Goal: Information Seeking & Learning: Compare options

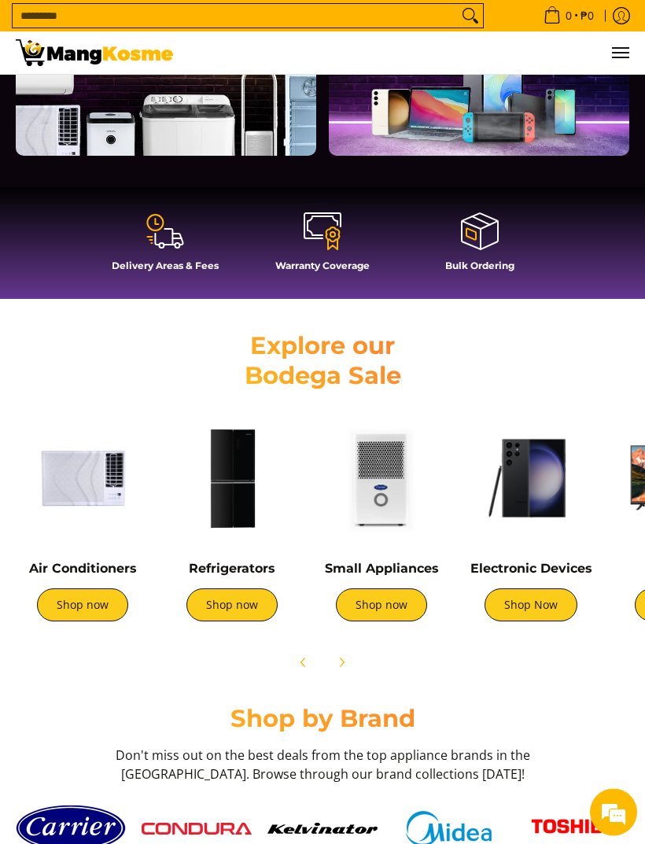
scroll to position [480, 0]
click at [64, 601] on link "Shop now" at bounding box center [82, 604] width 91 height 33
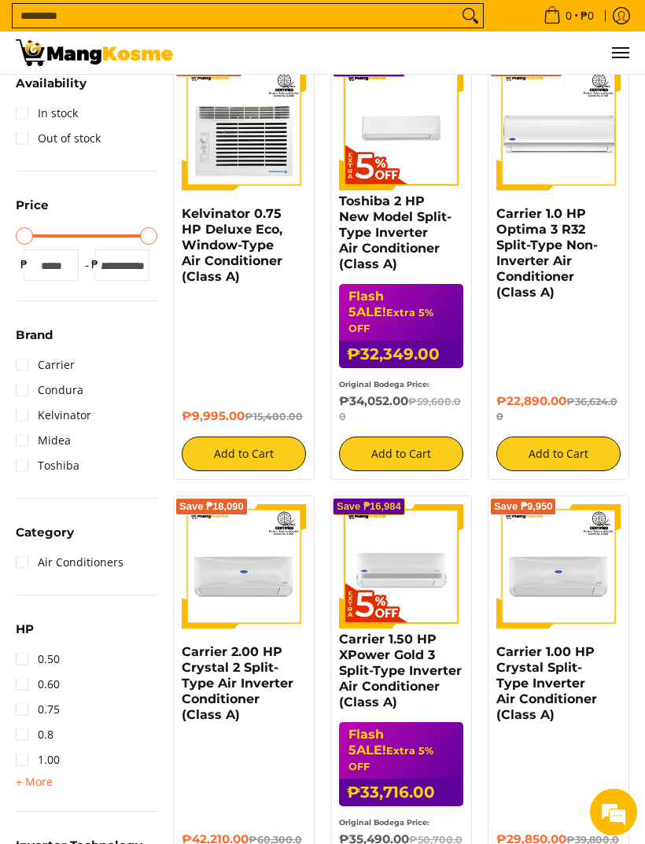
scroll to position [233, 0]
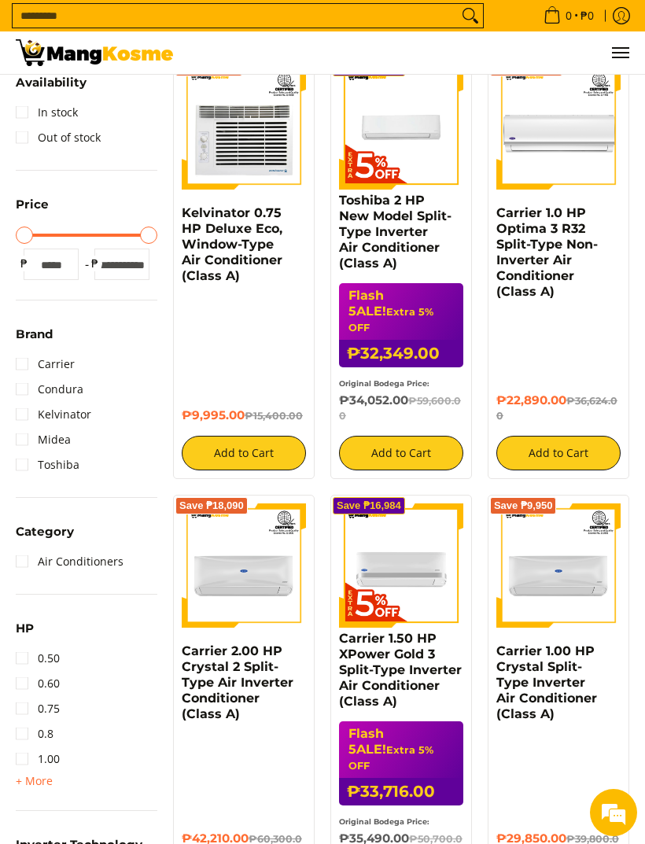
click at [18, 660] on link "0.50" at bounding box center [38, 657] width 44 height 25
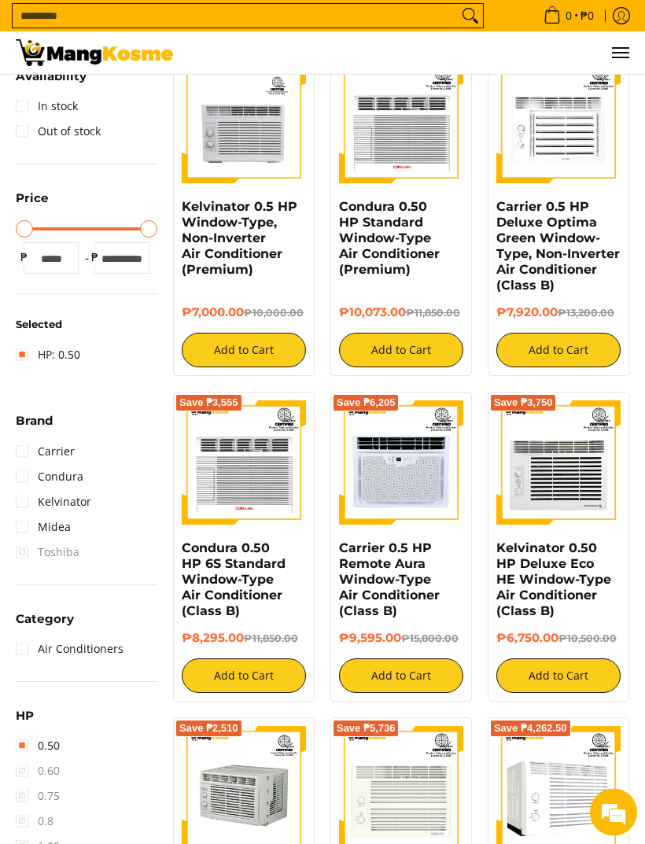
scroll to position [256, 0]
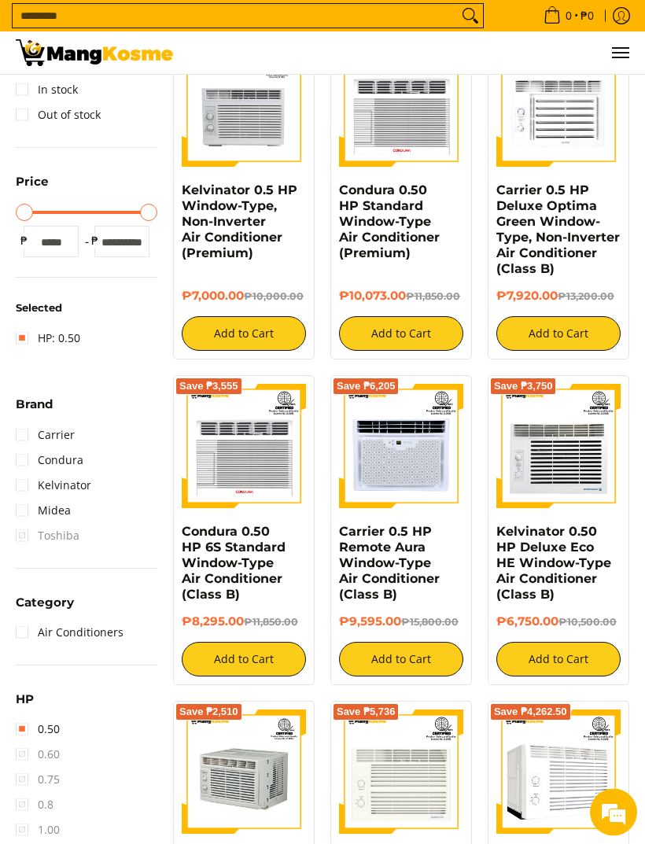
click at [28, 752] on span "0.60" at bounding box center [38, 754] width 44 height 25
click at [20, 726] on link "0.50" at bounding box center [38, 728] width 44 height 25
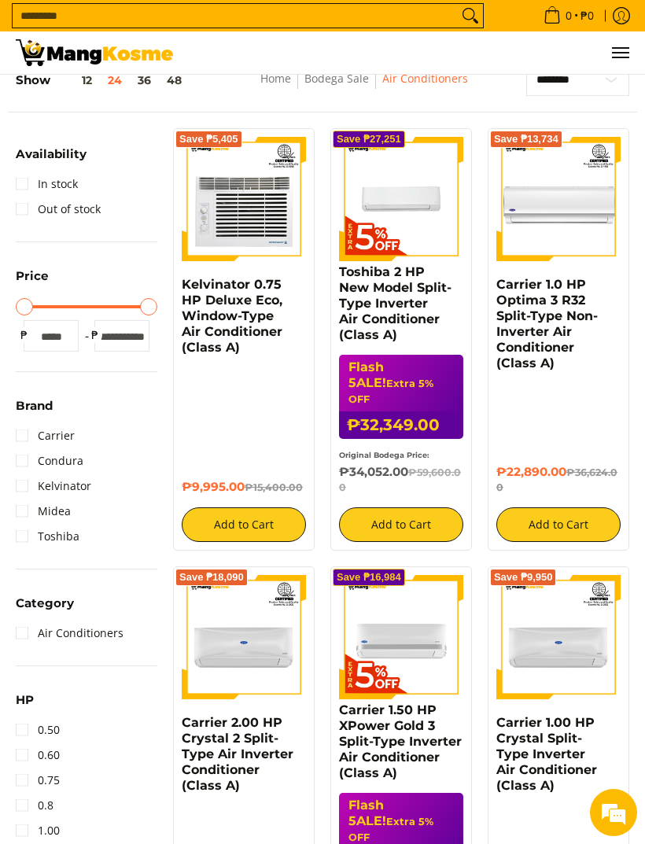
scroll to position [149, 0]
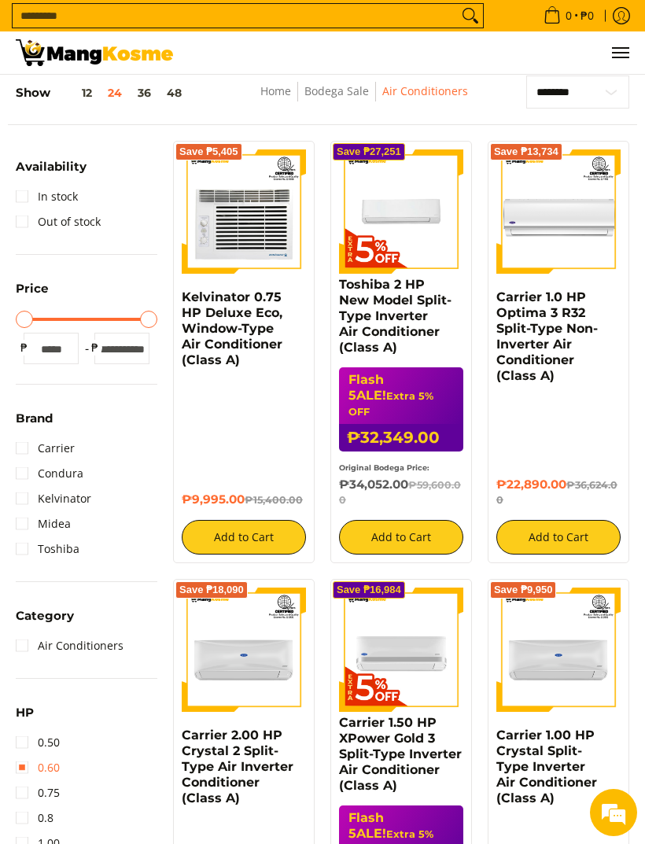
click at [24, 766] on link "0.60" at bounding box center [38, 767] width 44 height 25
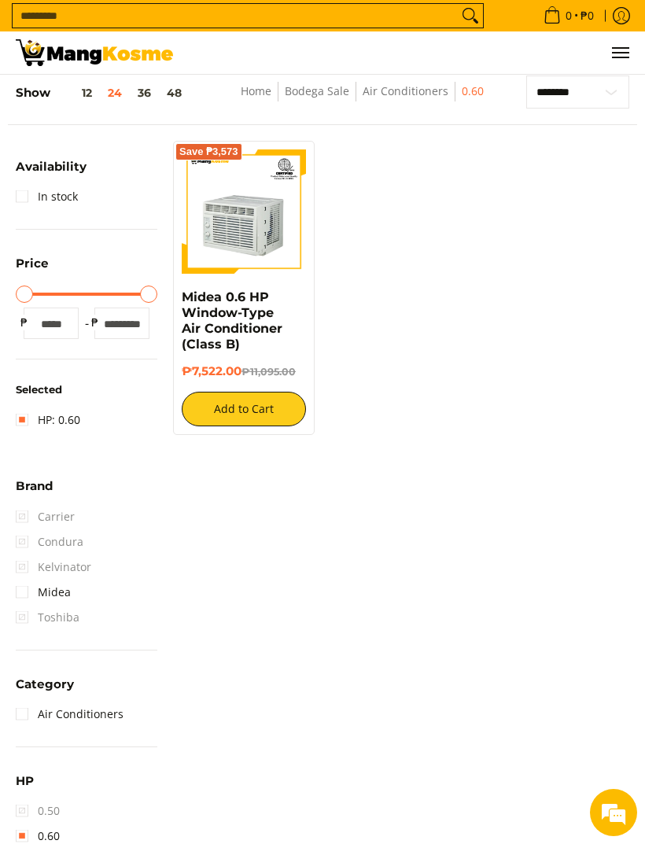
click at [217, 347] on link "Midea 0.6 HP Window-Type Air Conditioner (Class B)" at bounding box center [232, 320] width 101 height 62
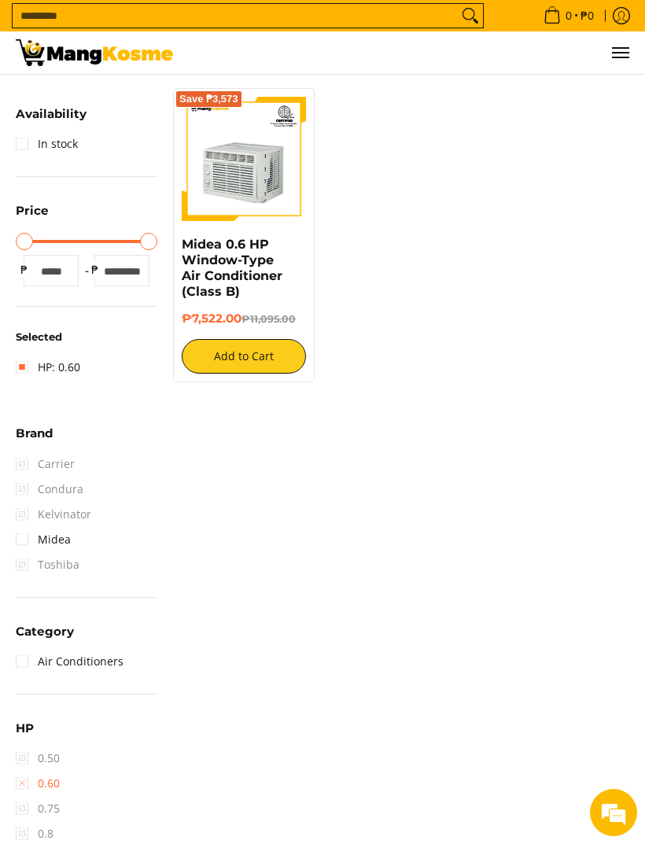
click at [28, 782] on link "0.60" at bounding box center [38, 782] width 44 height 25
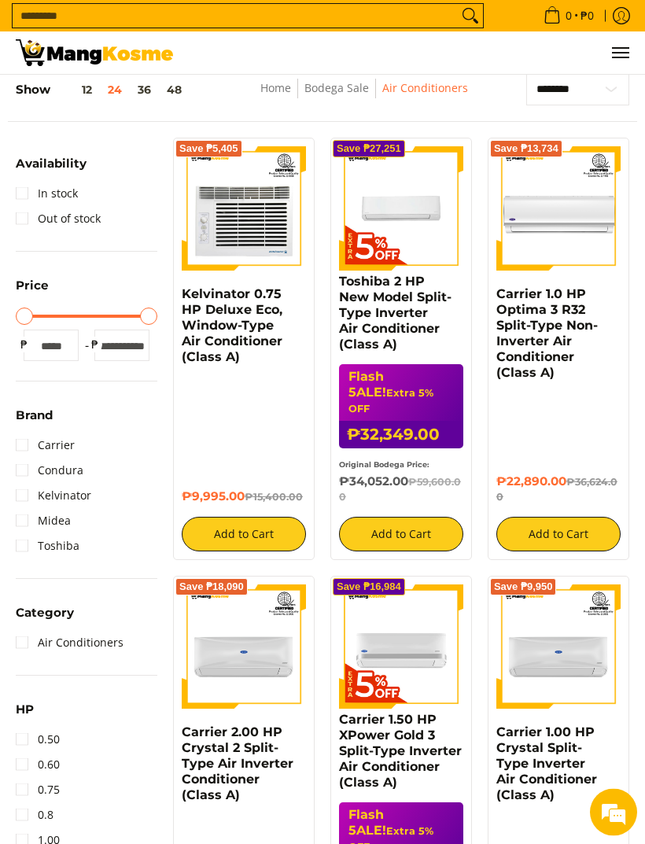
scroll to position [149, 0]
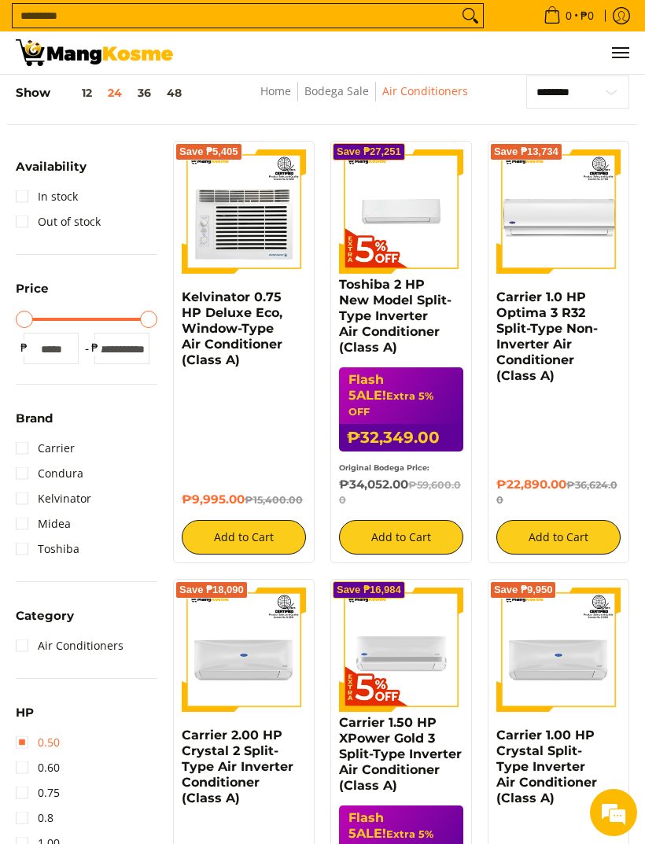
click at [30, 744] on link "0.50" at bounding box center [38, 742] width 44 height 25
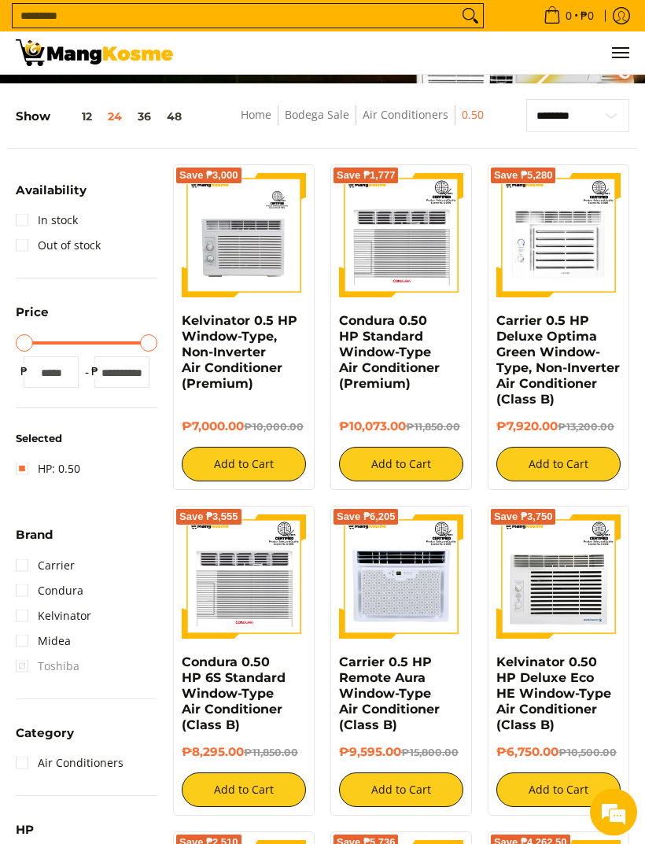
scroll to position [125, 0]
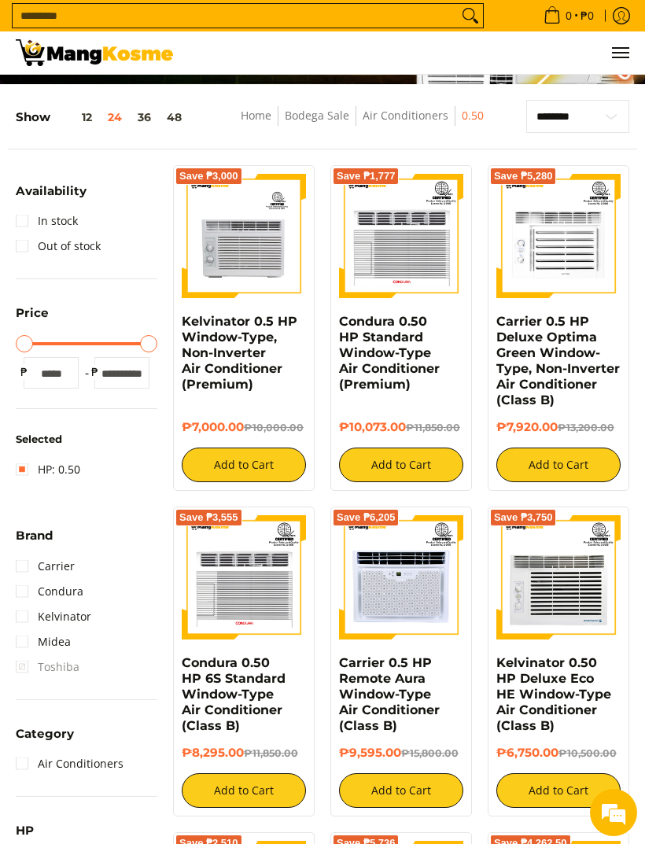
click at [371, 385] on link "Condura 0.50 HP Standard Window-Type Air Conditioner (Premium)" at bounding box center [389, 353] width 101 height 78
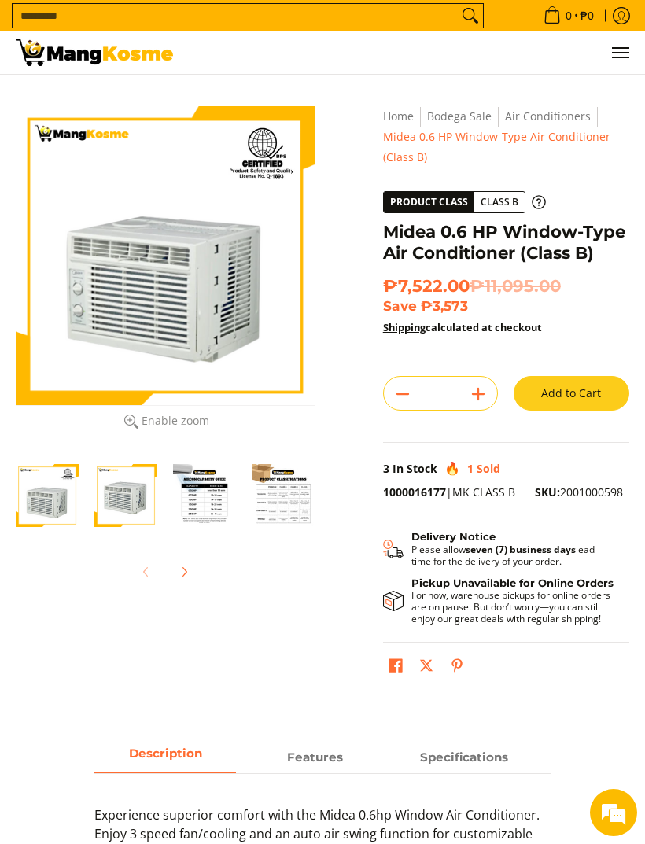
click at [196, 498] on img "Midea 0.6 HP Window-Type Air Conditioner (Class B)-3" at bounding box center [204, 495] width 63 height 63
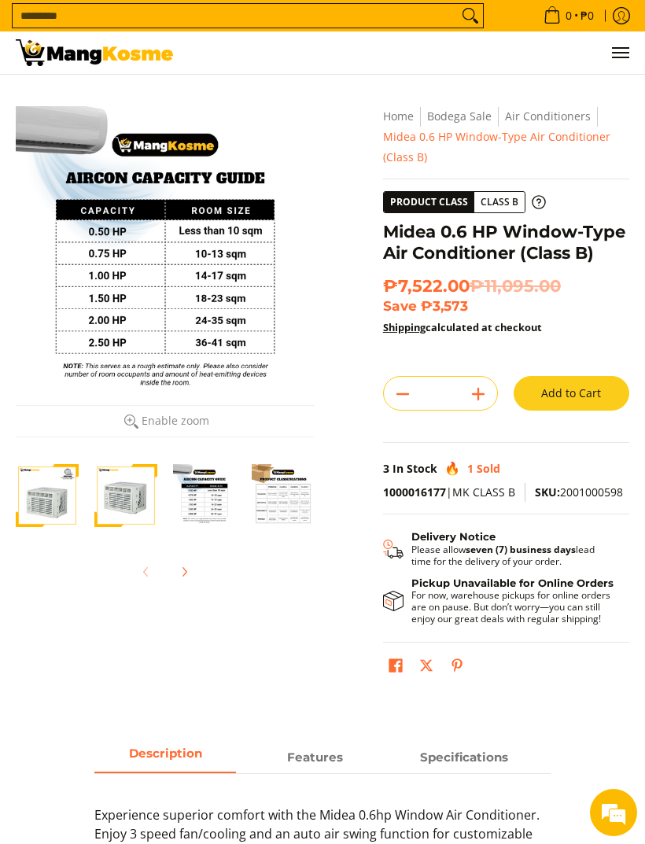
click at [268, 503] on img "Midea 0.6 HP Window-Type Air Conditioner (Class B)-4" at bounding box center [283, 495] width 63 height 63
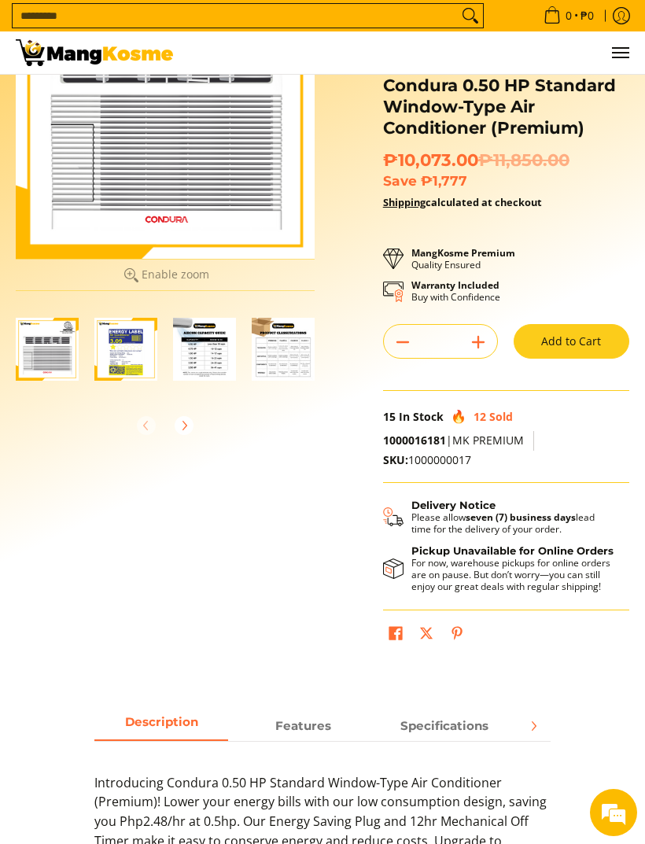
scroll to position [145, 0]
click at [132, 353] on img "Condura 0.50 HP Standard Window-Type Air Conditioner (Premium)-2" at bounding box center [125, 349] width 63 height 63
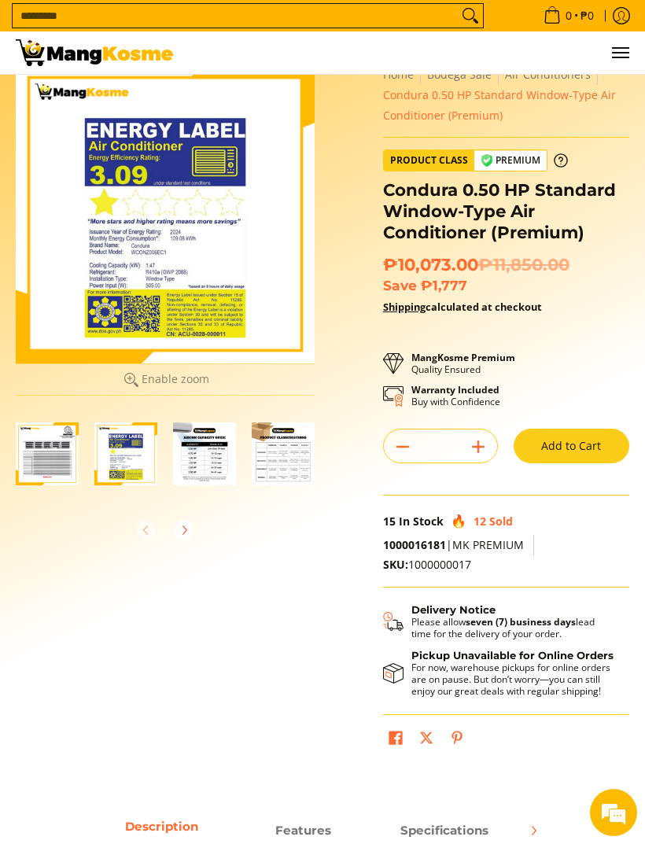
scroll to position [42, 0]
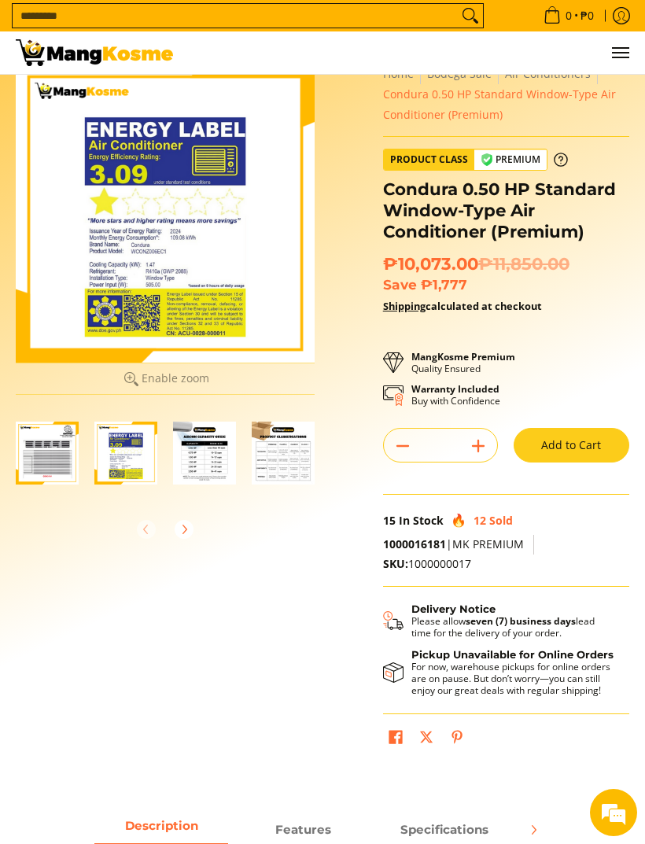
click at [204, 447] on img "Condura 0.50 HP Standard Window-Type Air Conditioner (Premium)-3" at bounding box center [204, 452] width 63 height 63
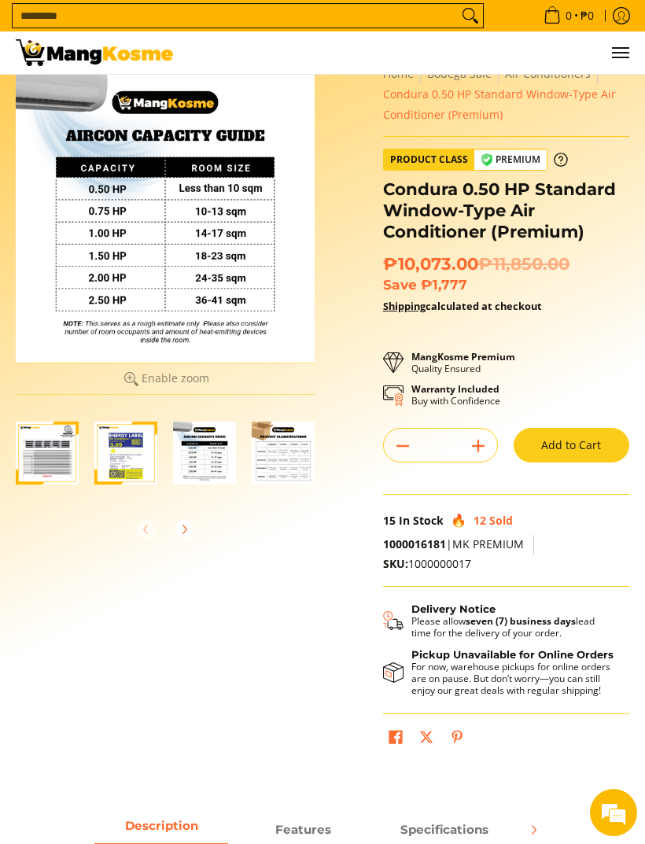
click at [134, 455] on img "Condura 0.50 HP Standard Window-Type Air Conditioner (Premium)-2" at bounding box center [125, 452] width 63 height 63
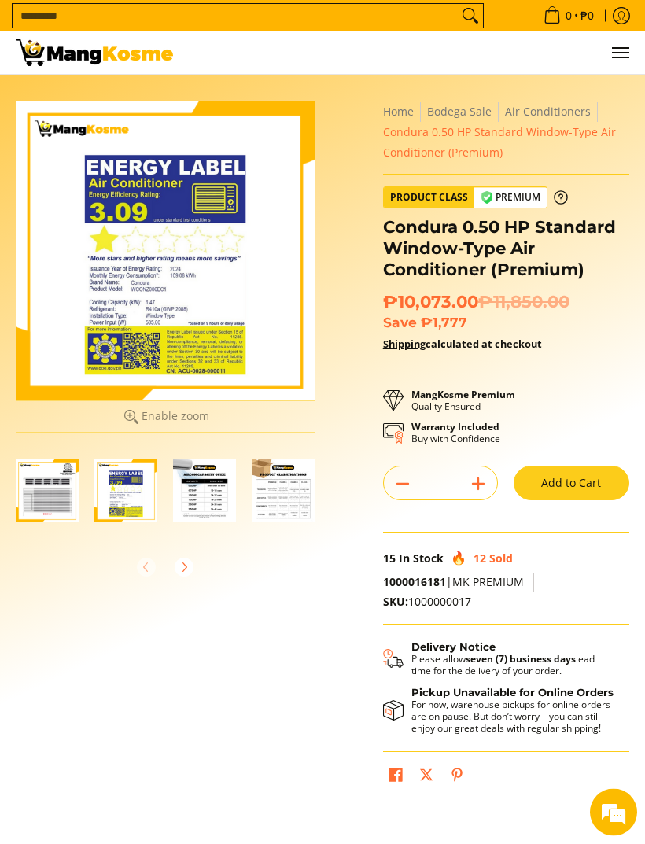
scroll to position [0, 0]
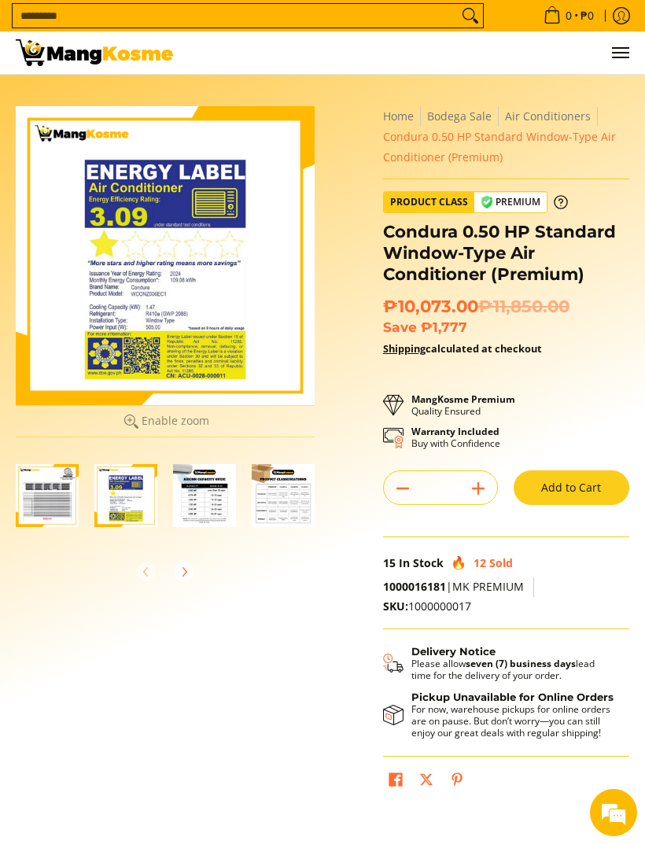
click at [118, 56] on img at bounding box center [94, 52] width 157 height 27
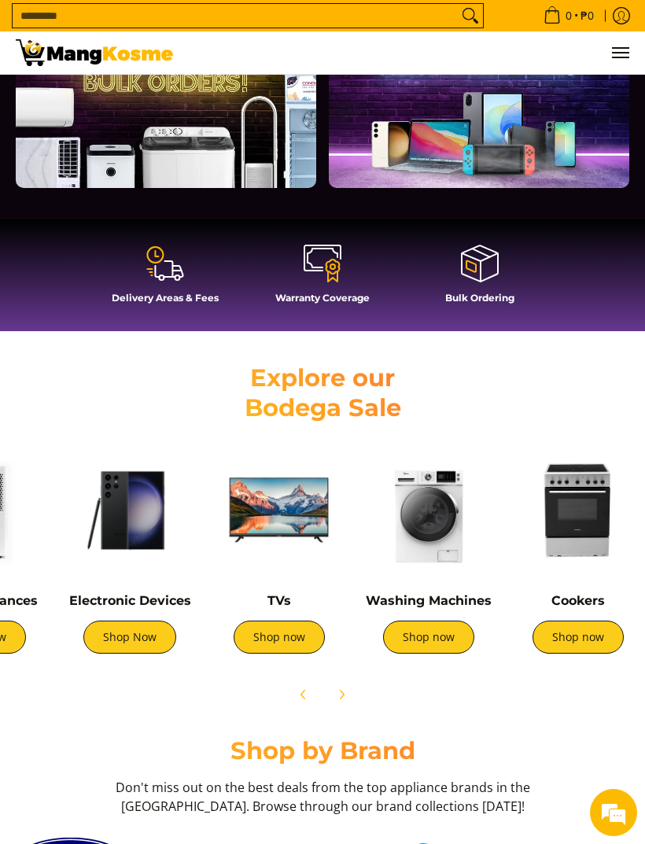
scroll to position [0, 401]
click at [580, 647] on link "Shop now" at bounding box center [577, 636] width 91 height 33
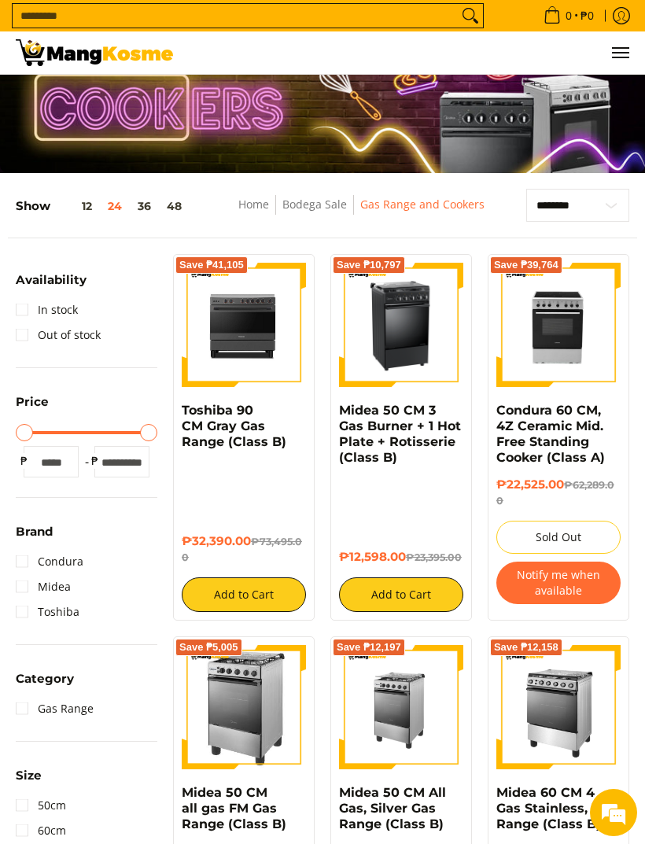
scroll to position [38, 0]
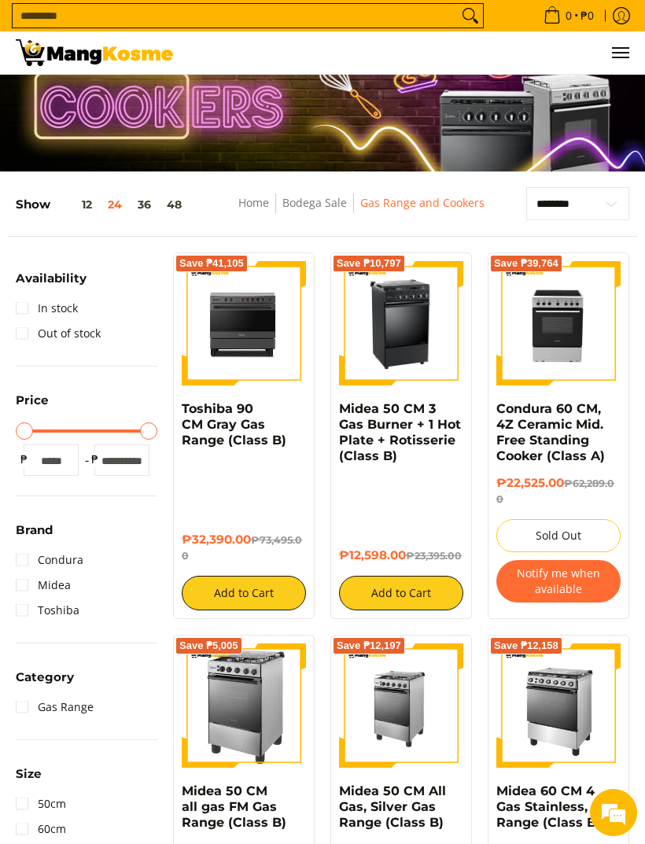
click at [83, 57] on img at bounding box center [94, 52] width 157 height 27
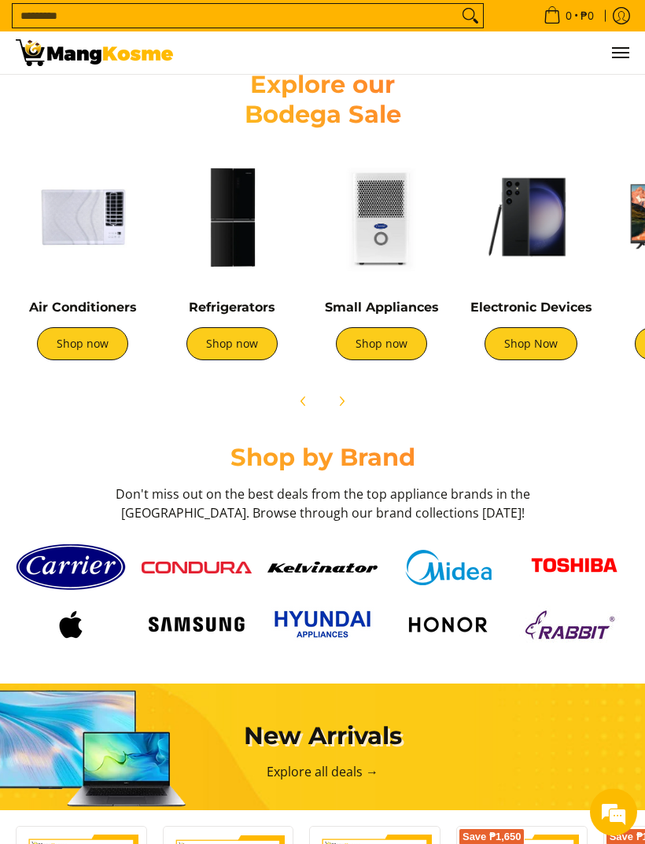
scroll to position [741, 0]
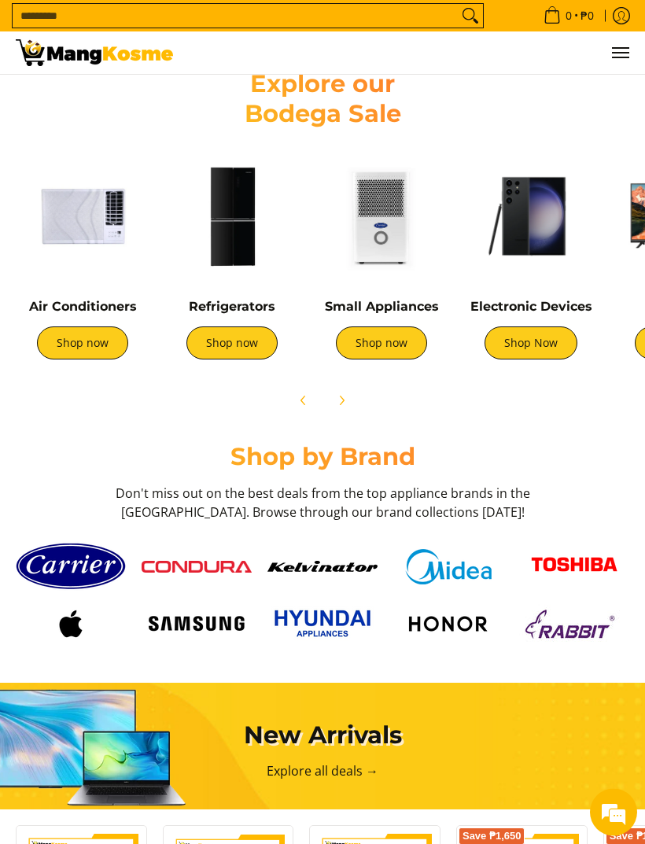
click at [94, 347] on link "Shop now" at bounding box center [82, 343] width 91 height 33
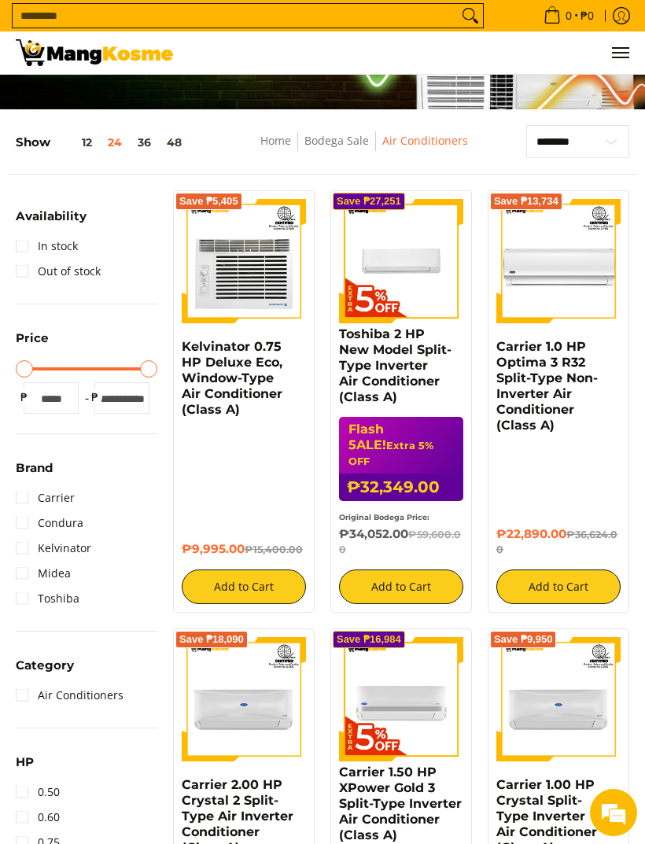
scroll to position [99, 0]
